Goal: Information Seeking & Learning: Learn about a topic

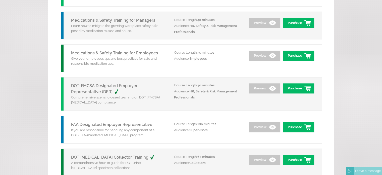
scroll to position [553, 0]
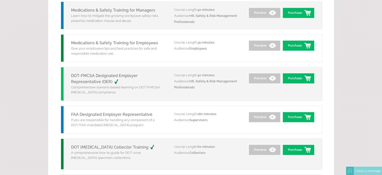
click at [72, 73] on link "DOT-FMCSA Designated Employer Representative (DER)" at bounding box center [104, 78] width 67 height 11
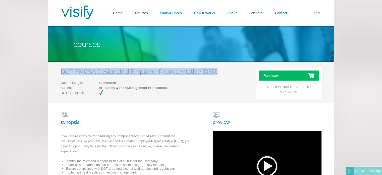
drag, startPoint x: 61, startPoint y: 73, endPoint x: 216, endPoint y: 72, distance: 154.8
click at [216, 72] on h2 "DOT-FMCSA Designated Employer Representative (DER)" at bounding box center [139, 71] width 157 height 7
copy h2 "DOT-FMCSA Designated Employer Representative (DER)"
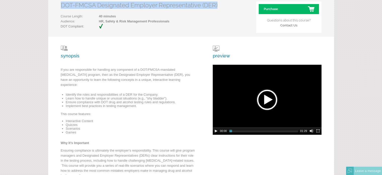
scroll to position [75, 0]
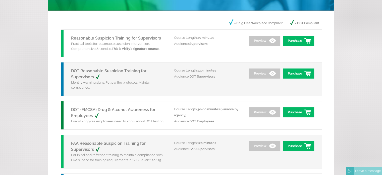
scroll to position [50, 0]
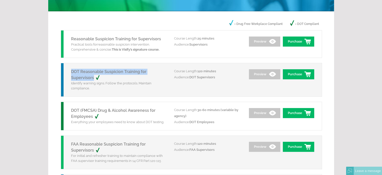
drag, startPoint x: 69, startPoint y: 70, endPoint x: 95, endPoint y: 78, distance: 26.8
click at [95, 78] on div "DOT Reasonable Suspicion Training for Supervisors Identify warning signs. Follo…" at bounding box center [117, 79] width 113 height 33
click at [95, 78] on link "DOT Reasonable Suspicion Training for Supervisors" at bounding box center [108, 74] width 75 height 11
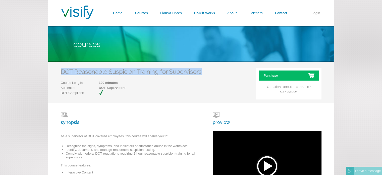
click at [200, 73] on div "DOT Reasonable Suspicion Training for Supervisors Course Length: 120 minutes Au…" at bounding box center [191, 82] width 286 height 41
copy h2 "DOT Reasonable Suspicion Training for Supervisors"
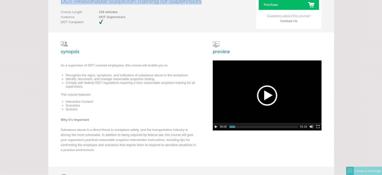
scroll to position [101, 0]
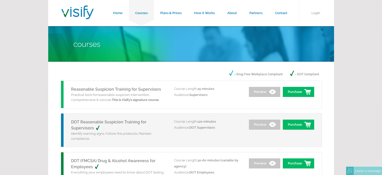
scroll to position [50, 0]
